Goal: Task Accomplishment & Management: Manage account settings

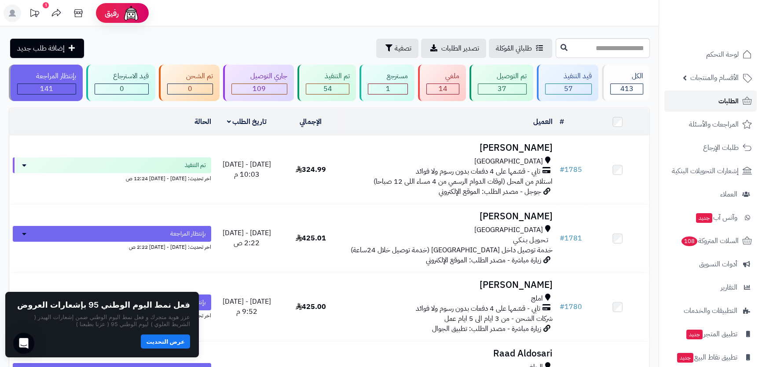
click at [726, 96] on span "الطلبات" at bounding box center [728, 101] width 20 height 12
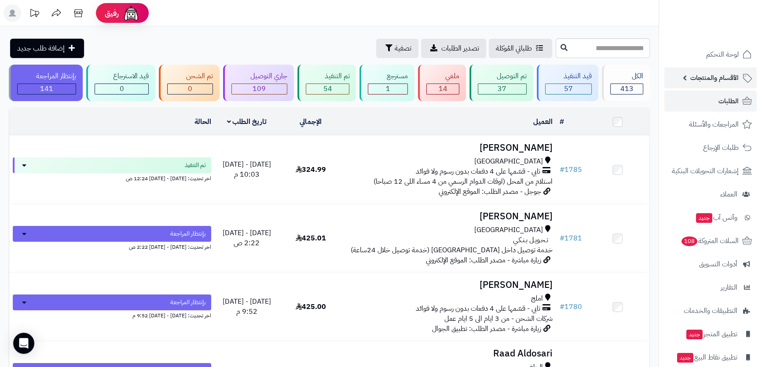
click at [720, 77] on span "الأقسام والمنتجات" at bounding box center [714, 78] width 48 height 12
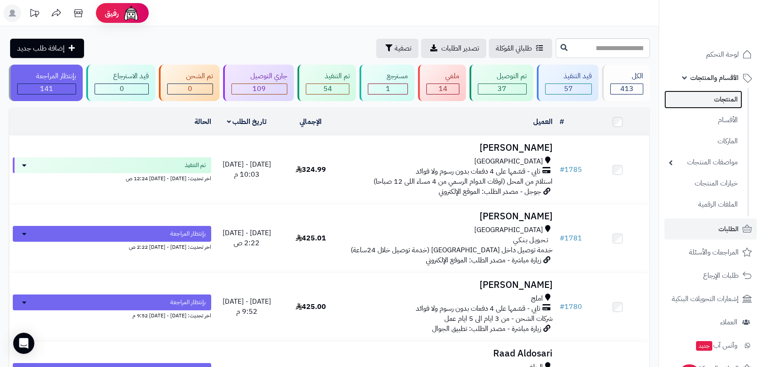
click at [719, 95] on link "المنتجات" at bounding box center [703, 100] width 78 height 18
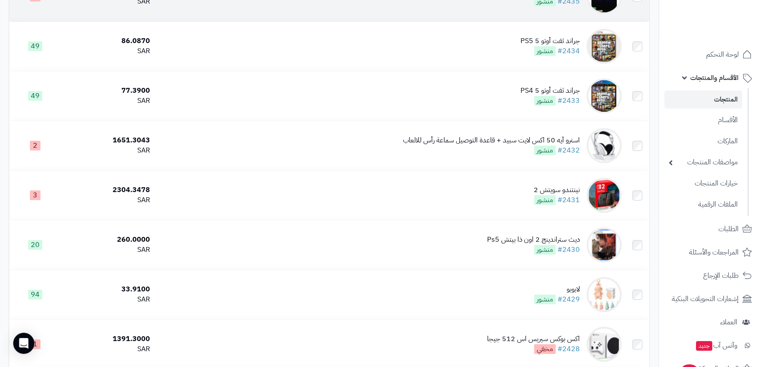
scroll to position [919, 0]
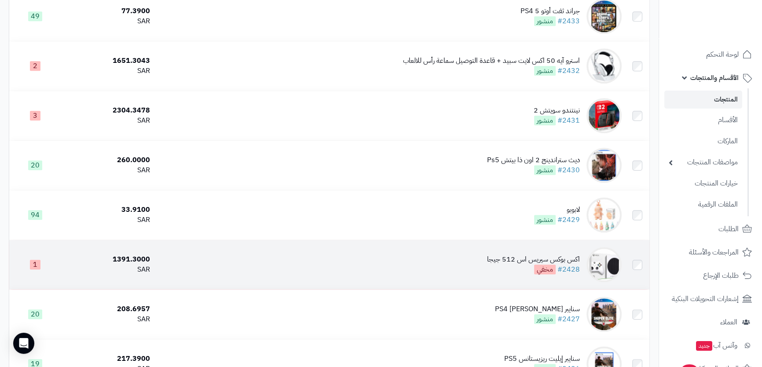
click at [501, 261] on div "اكس بوكس سيريس اس 512 جيجا" at bounding box center [533, 260] width 93 height 10
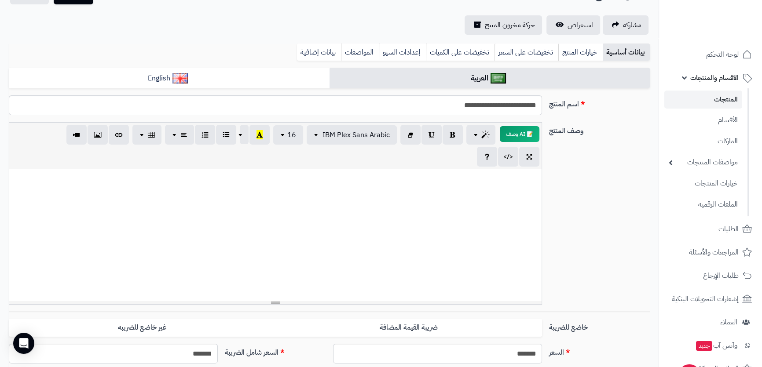
scroll to position [200, 0]
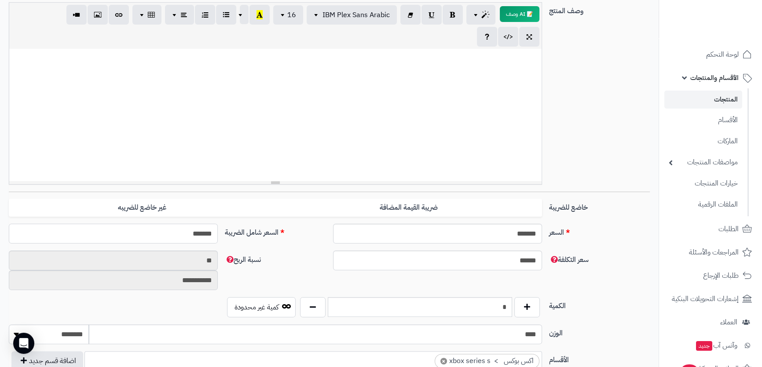
click at [190, 237] on input "*******" at bounding box center [113, 234] width 209 height 20
type input "****"
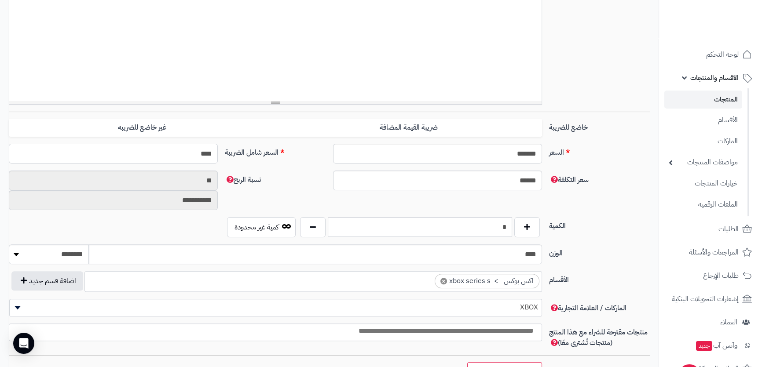
scroll to position [320, 0]
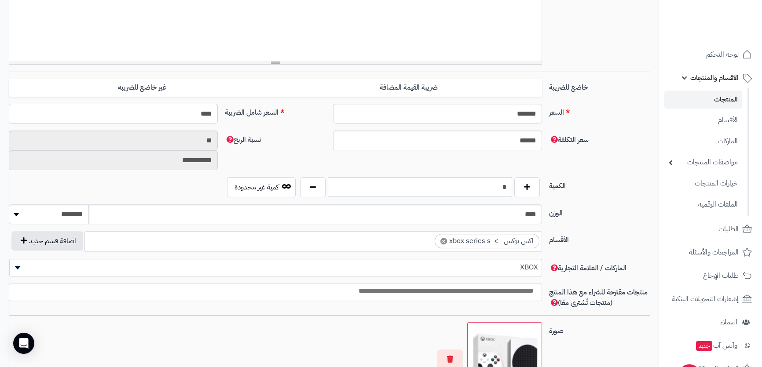
type input "**********"
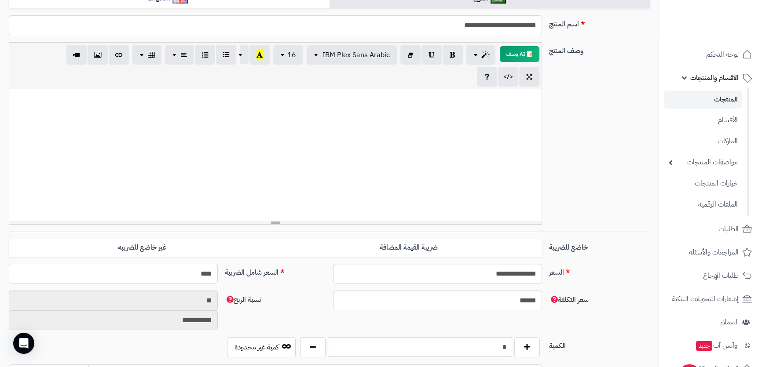
scroll to position [40, 0]
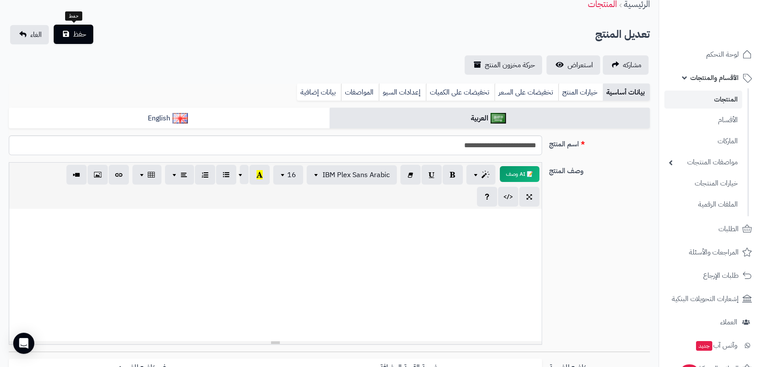
type input "****"
click at [84, 39] on button "حفظ" at bounding box center [74, 34] width 40 height 19
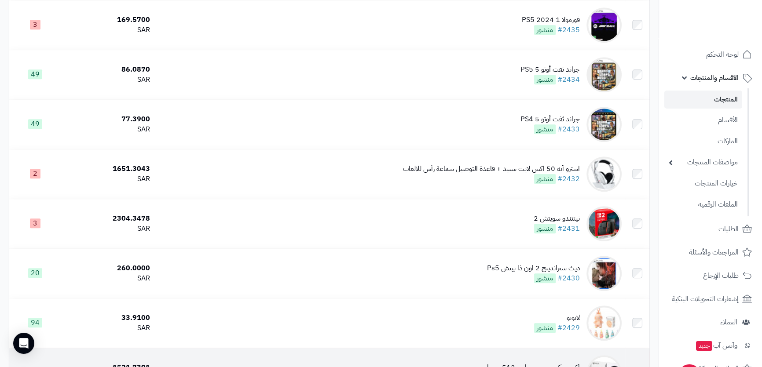
scroll to position [959, 0]
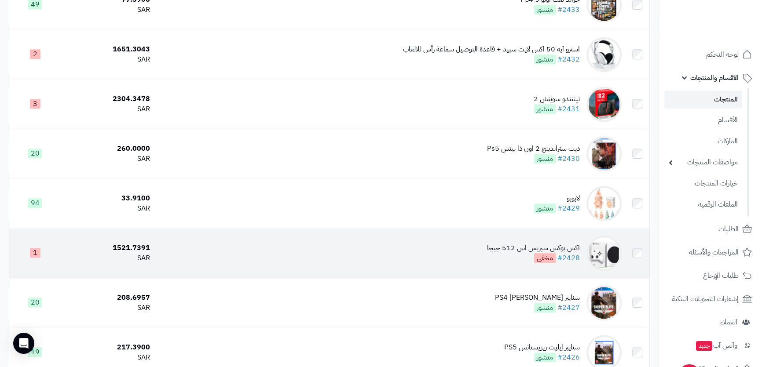
click at [434, 248] on td "اكس بوكس سيريس اس 512 جيجا #2428 مخفي" at bounding box center [388, 253] width 471 height 49
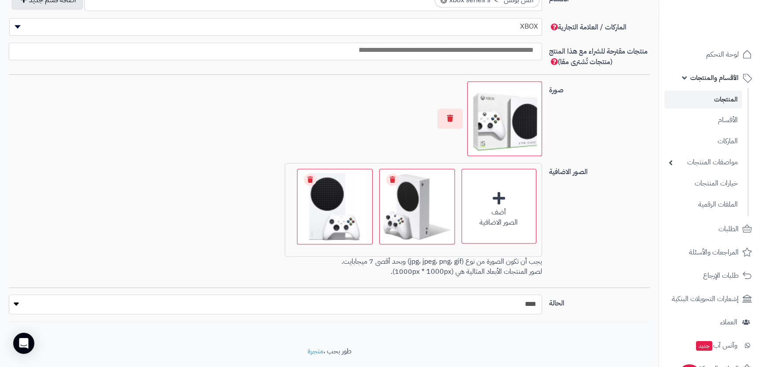
scroll to position [583, 0]
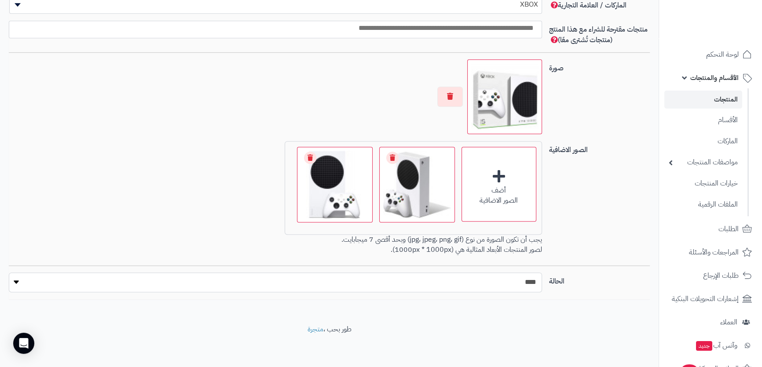
click at [434, 283] on select "***** ****" at bounding box center [275, 283] width 532 height 20
select select "*"
click at [9, 273] on select "***** ****" at bounding box center [275, 283] width 532 height 20
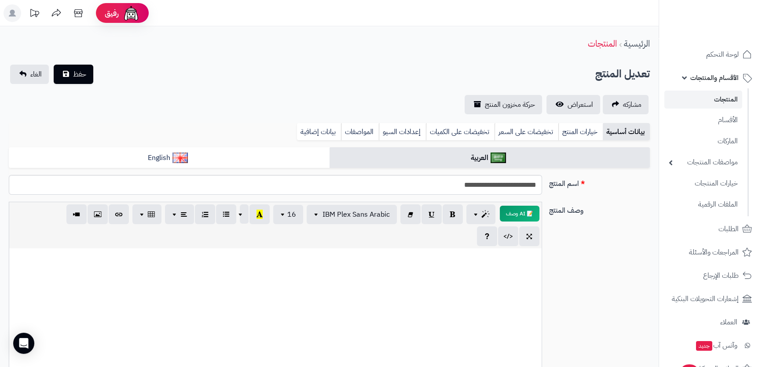
scroll to position [0, 0]
click at [80, 76] on span "حفظ" at bounding box center [79, 74] width 13 height 11
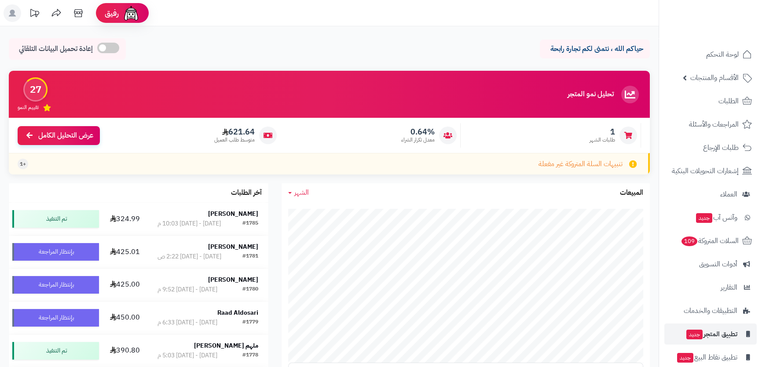
scroll to position [40, 0]
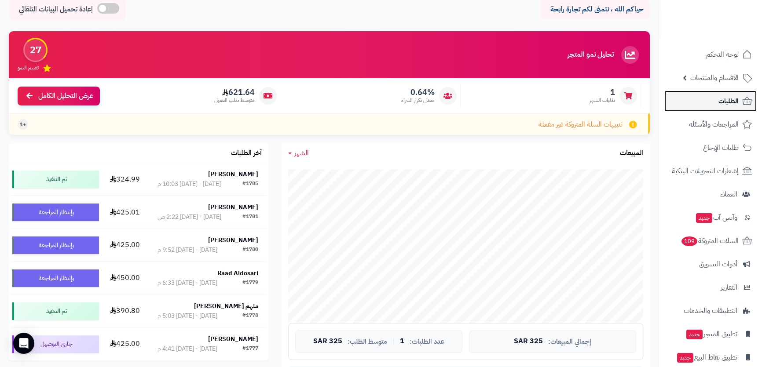
click at [720, 94] on link "الطلبات" at bounding box center [710, 101] width 92 height 21
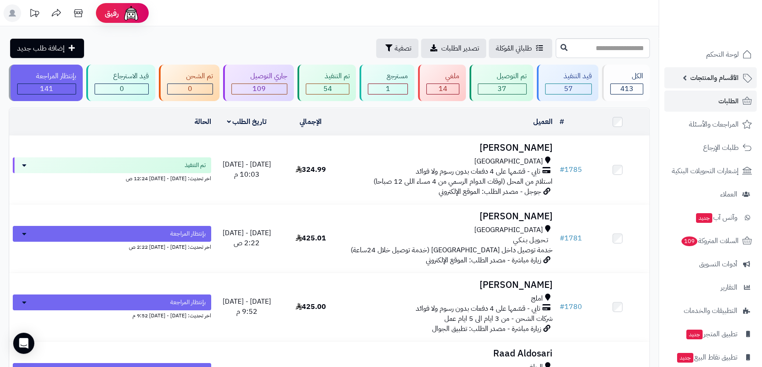
click at [719, 74] on span "الأقسام والمنتجات" at bounding box center [714, 78] width 48 height 12
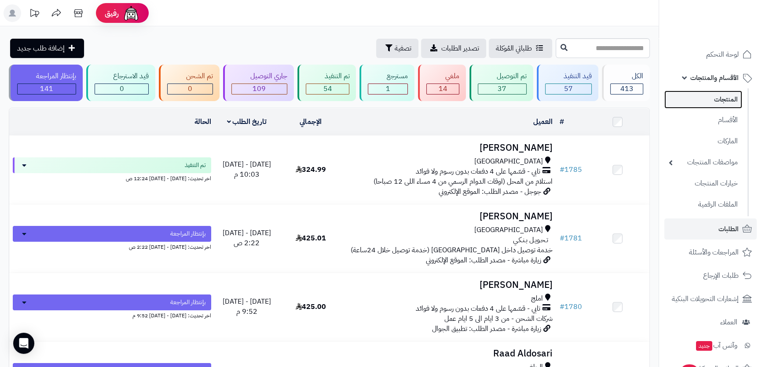
click at [723, 97] on link "المنتجات" at bounding box center [703, 100] width 78 height 18
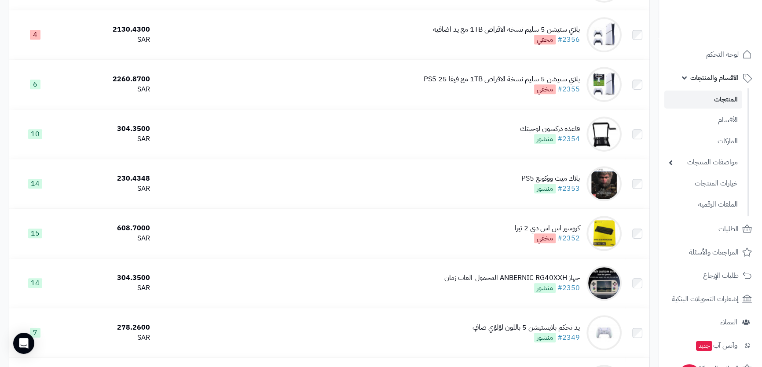
scroll to position [4757, 0]
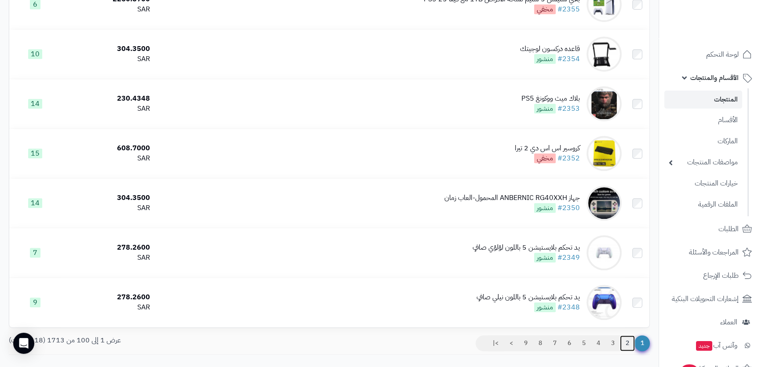
click at [627, 336] on link "2" at bounding box center [627, 344] width 15 height 16
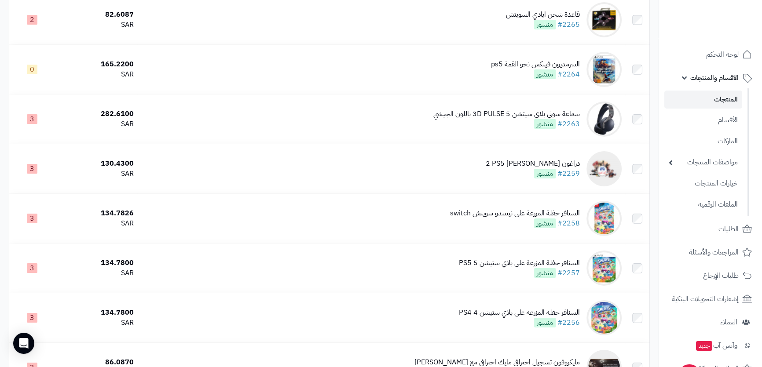
scroll to position [3957, 0]
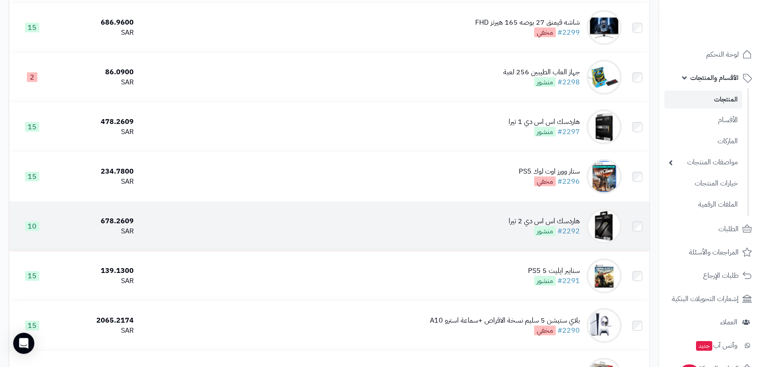
scroll to position [2119, 0]
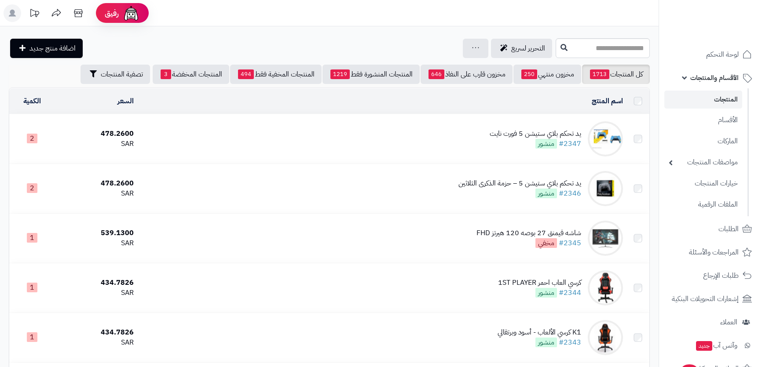
scroll to position [1959, 0]
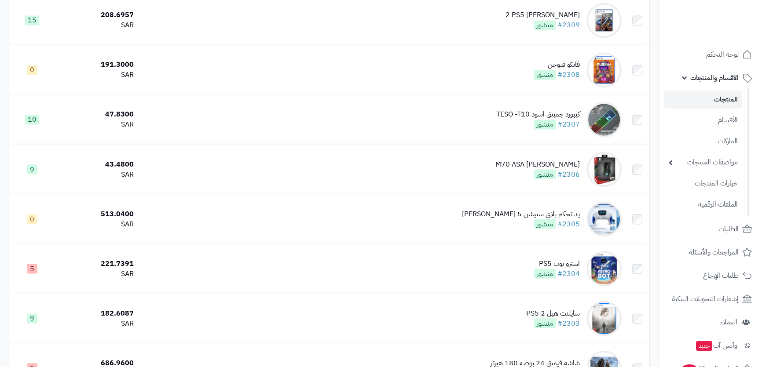
click at [721, 73] on span "الأقسام والمنتجات" at bounding box center [714, 78] width 48 height 12
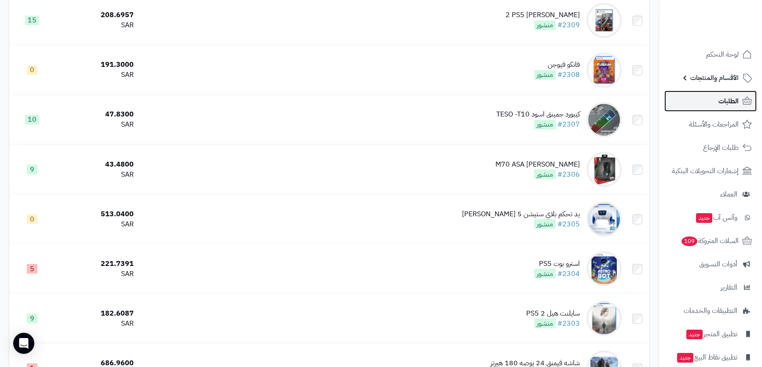
click at [720, 102] on span "الطلبات" at bounding box center [728, 101] width 20 height 12
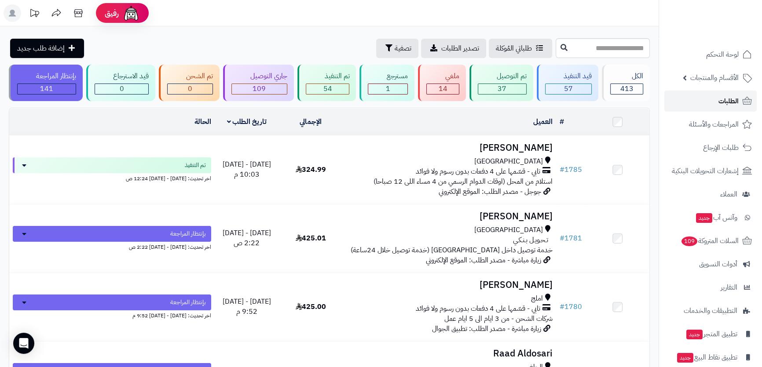
click at [711, 94] on link "الطلبات" at bounding box center [710, 101] width 92 height 21
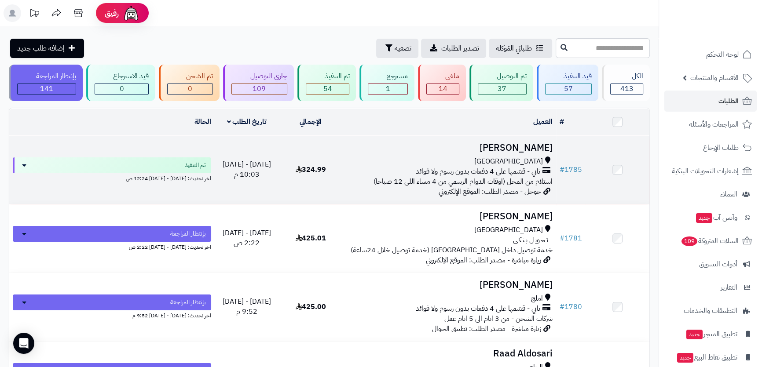
click at [490, 153] on td "ريان سلمان جدة تابي - قسّمها على 4 دفعات بدون رسوم ولا فوائد استلام من المحل (ا…" at bounding box center [449, 170] width 213 height 68
click at [488, 150] on h3 "[PERSON_NAME]" at bounding box center [449, 148] width 206 height 10
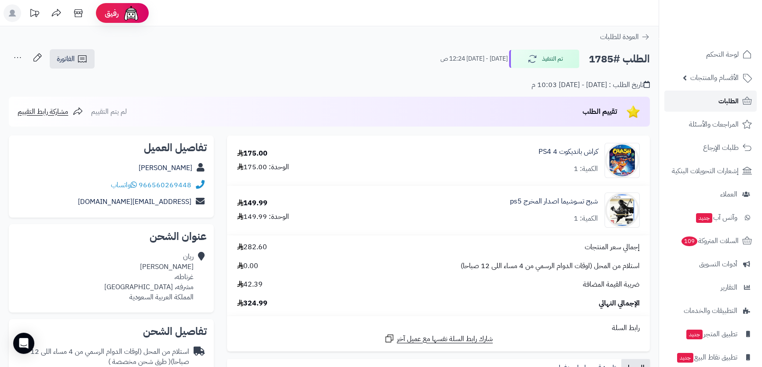
click at [734, 105] on span "الطلبات" at bounding box center [728, 101] width 20 height 12
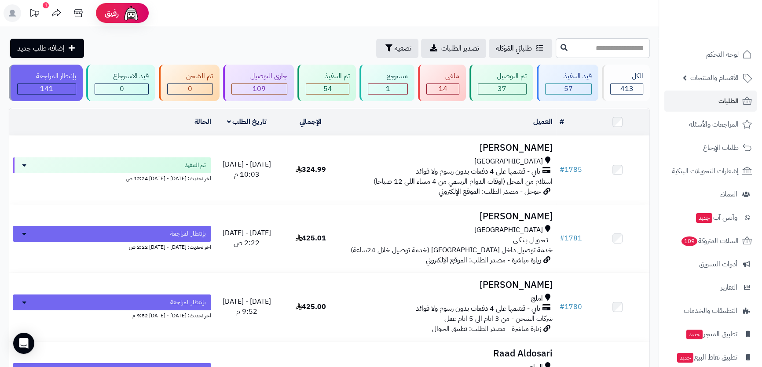
click at [42, 6] on icon at bounding box center [35, 13] width 18 height 18
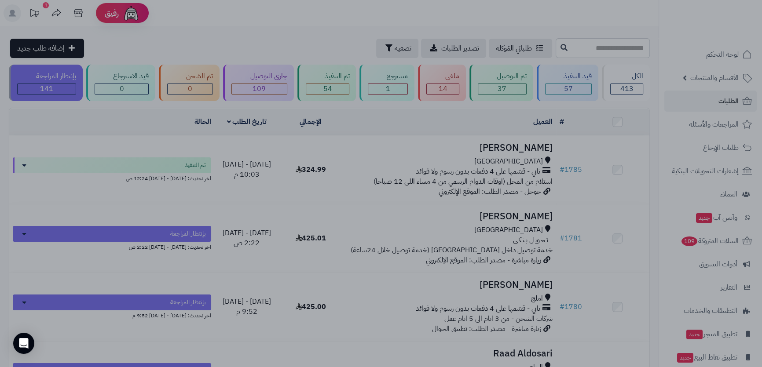
drag, startPoint x: 361, startPoint y: 140, endPoint x: 240, endPoint y: 81, distance: 134.9
click at [346, 135] on div at bounding box center [381, 183] width 762 height 367
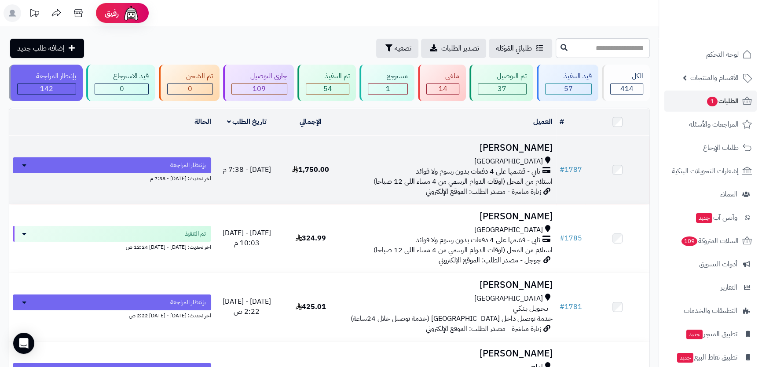
click at [462, 147] on h3 "[PERSON_NAME]" at bounding box center [449, 148] width 206 height 10
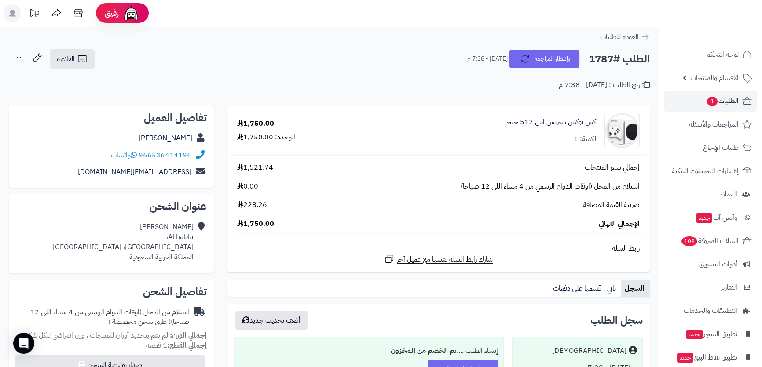
drag, startPoint x: 158, startPoint y: 142, endPoint x: 205, endPoint y: 133, distance: 47.5
click at [205, 133] on div "[PERSON_NAME]" at bounding box center [111, 138] width 191 height 17
copy div "[PERSON_NAME]"
click at [174, 237] on div "[PERSON_NAME] habla، [GEOGRAPHIC_DATA]، [GEOGRAPHIC_DATA] المملكة العربية السعو…" at bounding box center [123, 242] width 141 height 40
click at [174, 237] on div "Yahya Al mani Al habla، Alwadiin، جدة المملكة العربية السعودية" at bounding box center [123, 242] width 141 height 40
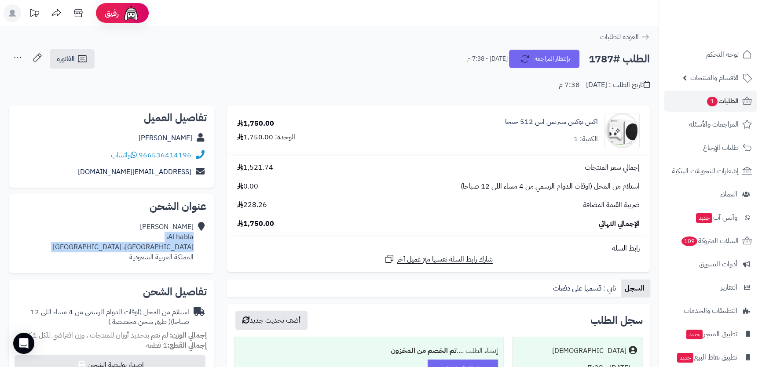
drag, startPoint x: 174, startPoint y: 237, endPoint x: 170, endPoint y: 247, distance: 10.0
click at [170, 247] on div "Yahya Al mani Al habla، Alwadiin، جدة المملكة العربية السعودية" at bounding box center [123, 242] width 141 height 40
copy div "Al habla، Alwadiin، جدة"
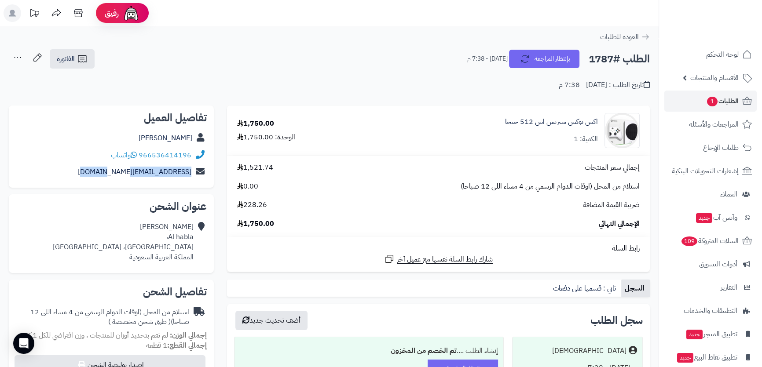
drag, startPoint x: 146, startPoint y: 175, endPoint x: 195, endPoint y: 172, distance: 48.9
click at [195, 172] on div "aqwny_2009@hotmail.com" at bounding box center [111, 172] width 191 height 17
copy div "aqwny_2009@hotmail.com"
